Goal: Check status: Check status

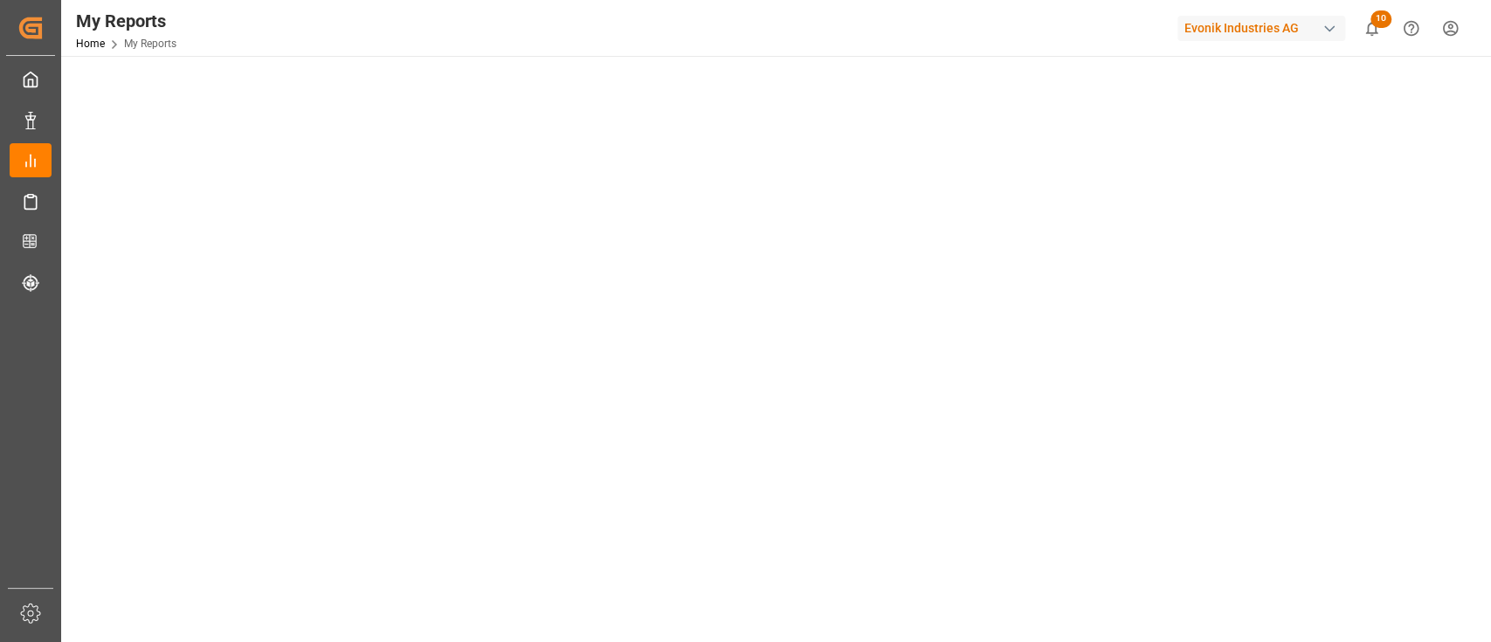
scroll to position [162, 0]
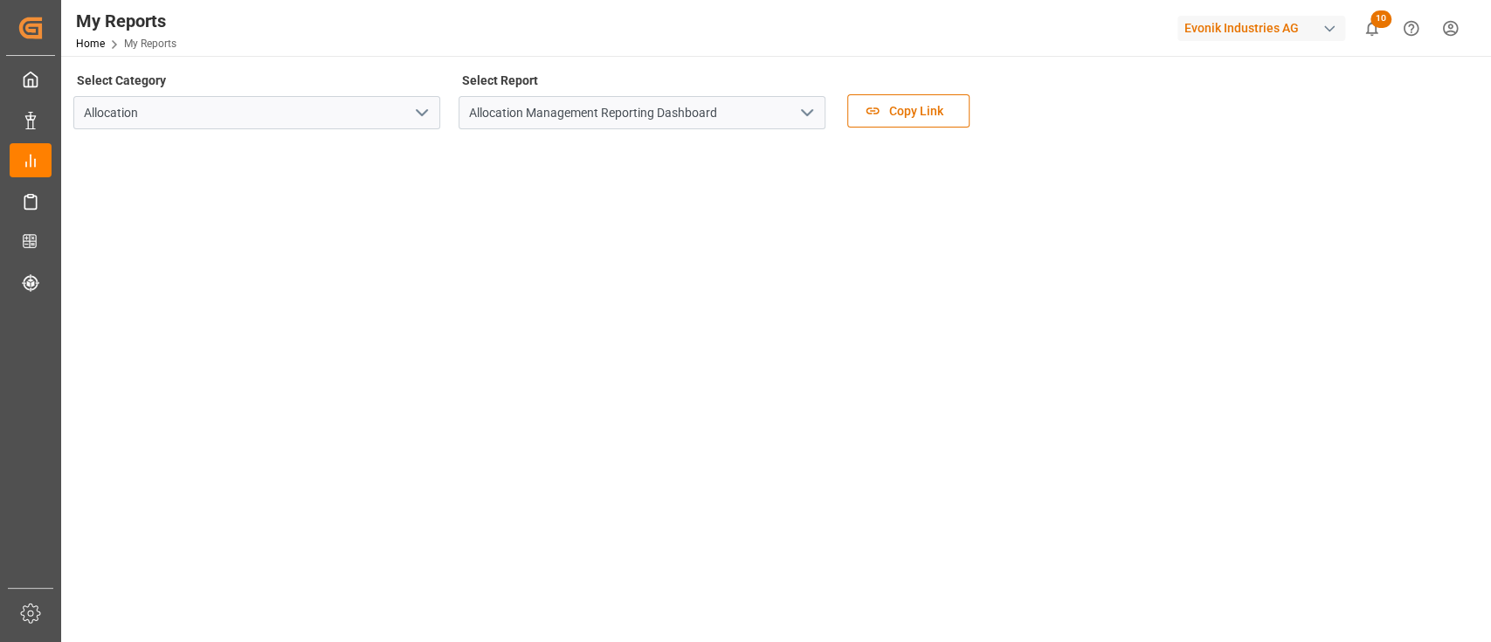
click at [805, 112] on icon "open menu" at bounding box center [806, 112] width 21 height 21
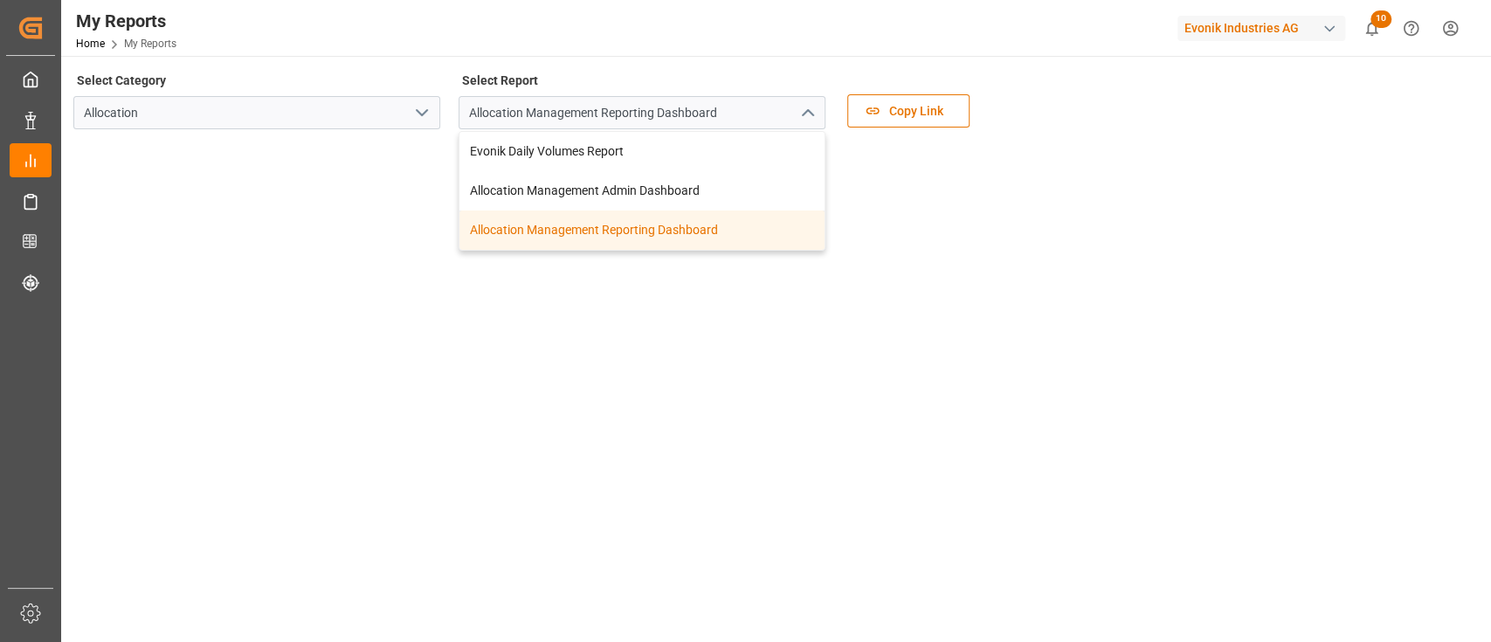
click at [603, 229] on div "Allocation Management Reporting Dashboard" at bounding box center [641, 229] width 365 height 39
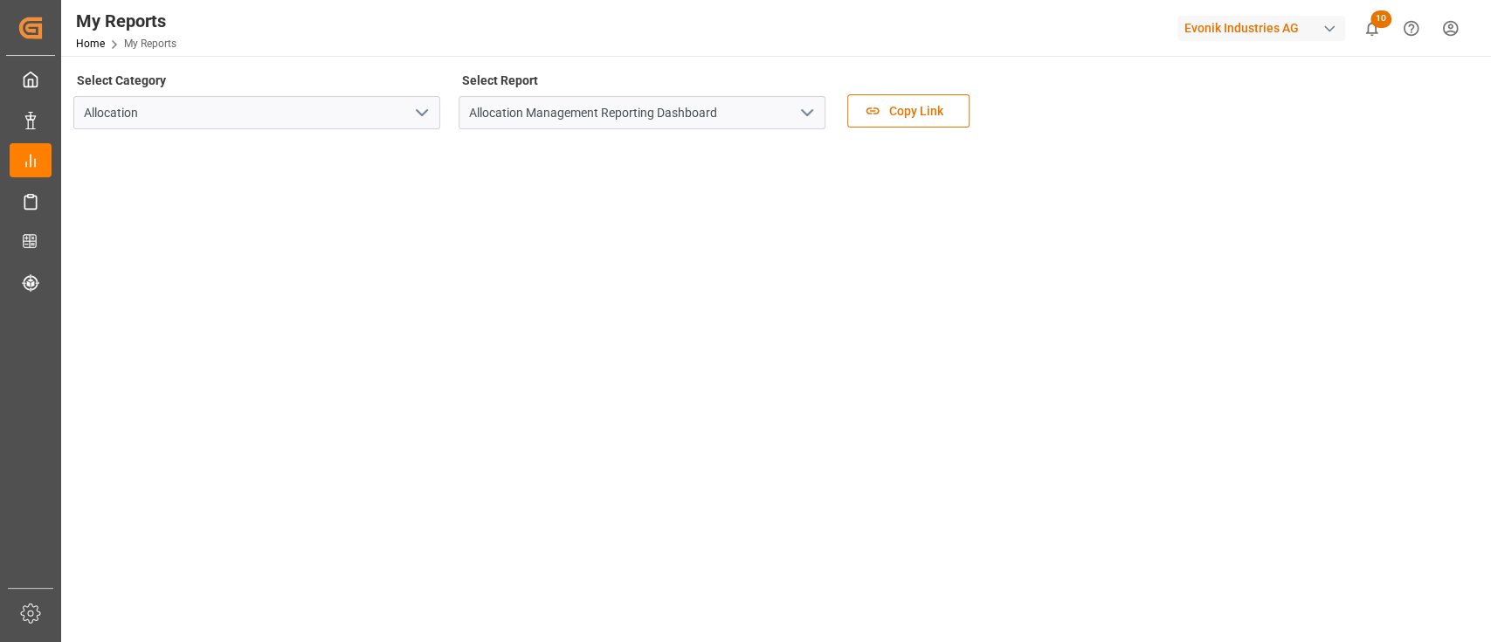
click at [238, 48] on div "My Reports Home My Reports Evonik Industries AG 10 Notifications Only show unre…" at bounding box center [770, 28] width 1442 height 56
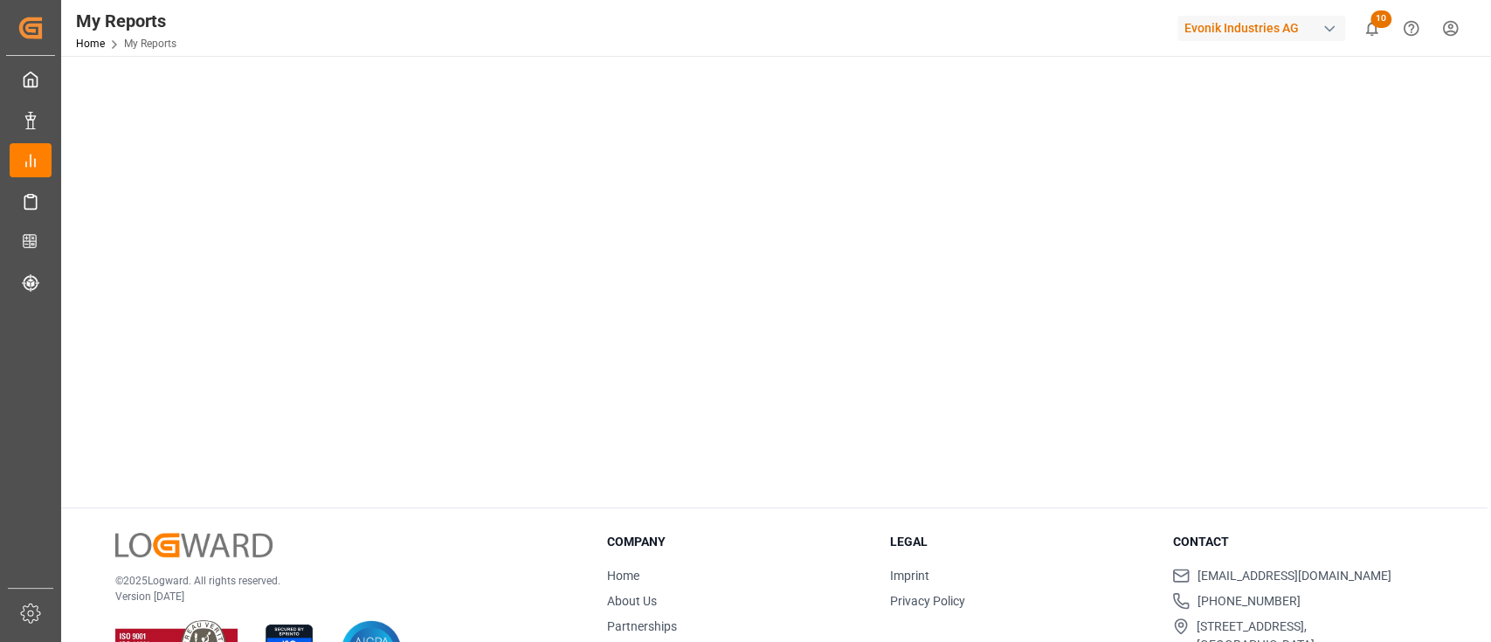
scroll to position [412, 0]
